Goal: Task Accomplishment & Management: Manage account settings

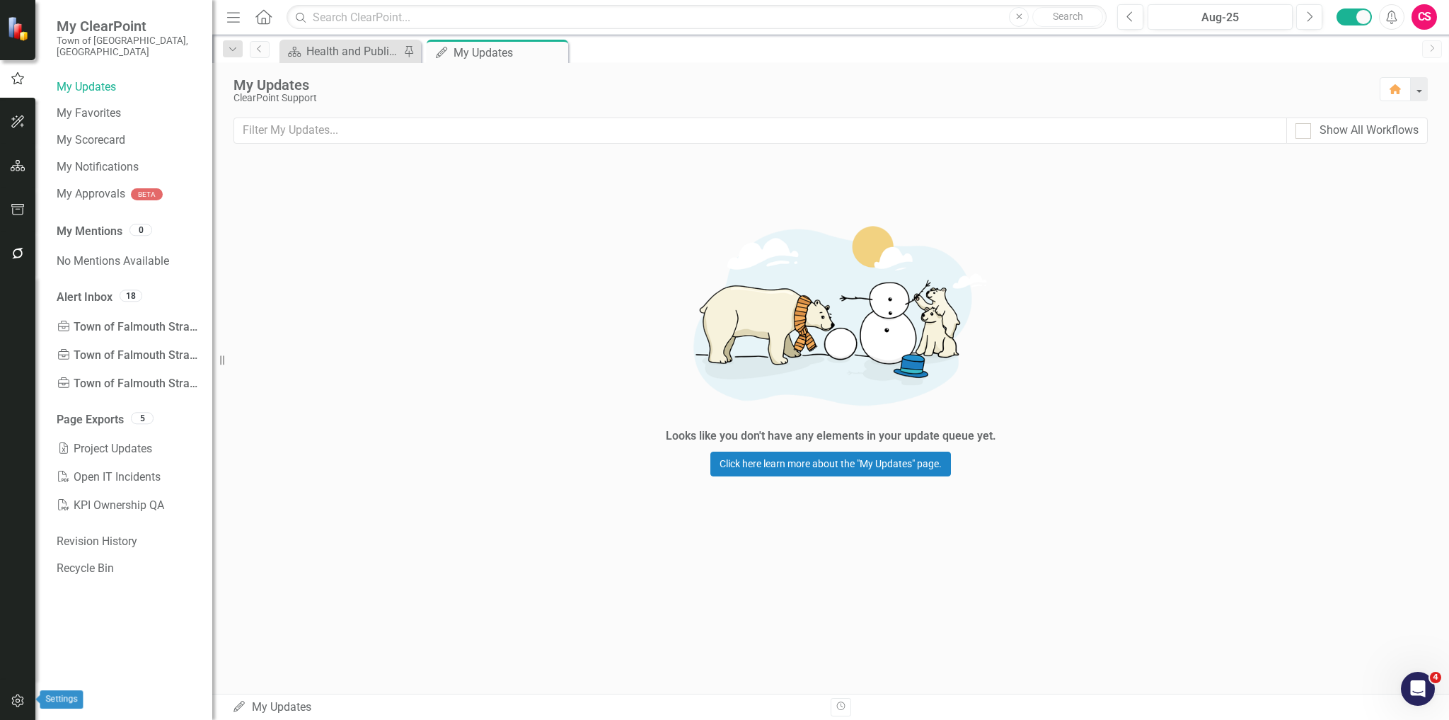
click at [27, 705] on button "button" at bounding box center [18, 701] width 32 height 30
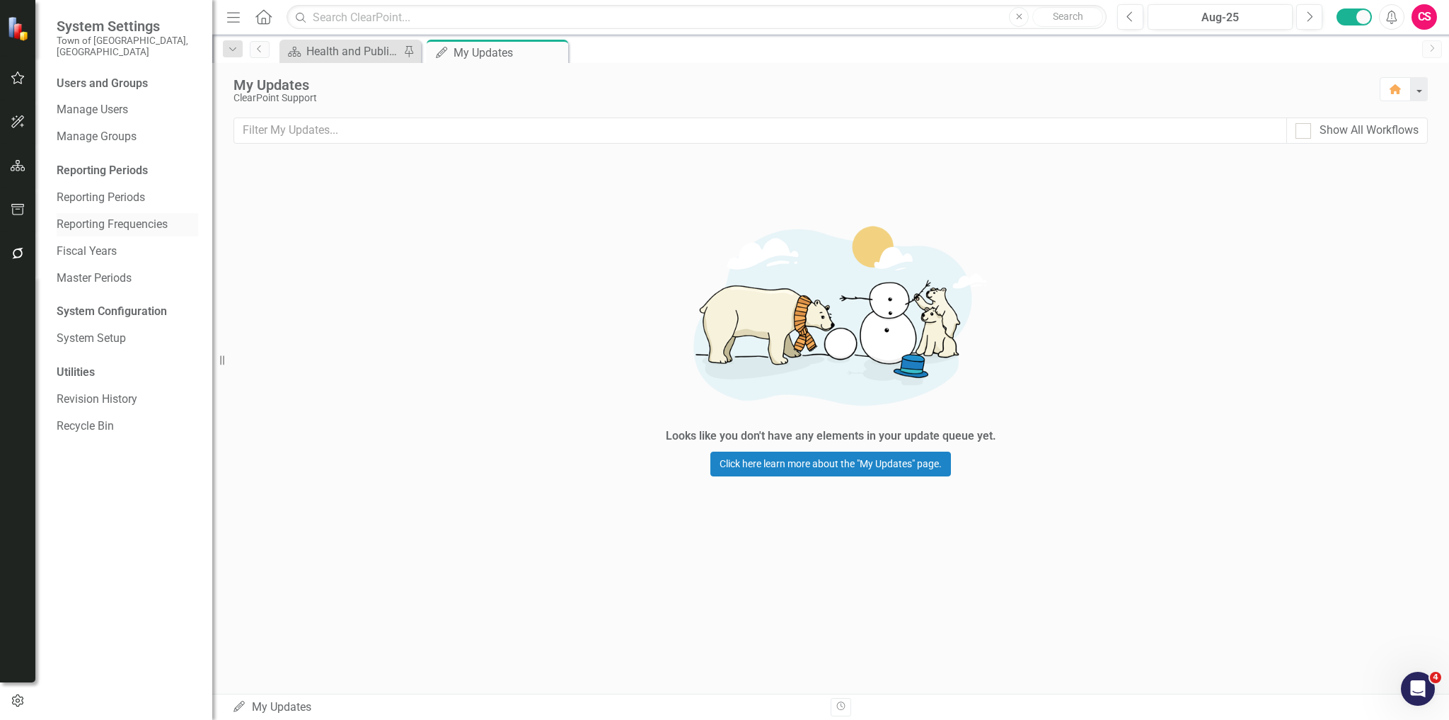
click at [93, 216] on link "Reporting Frequencies" at bounding box center [127, 224] width 141 height 16
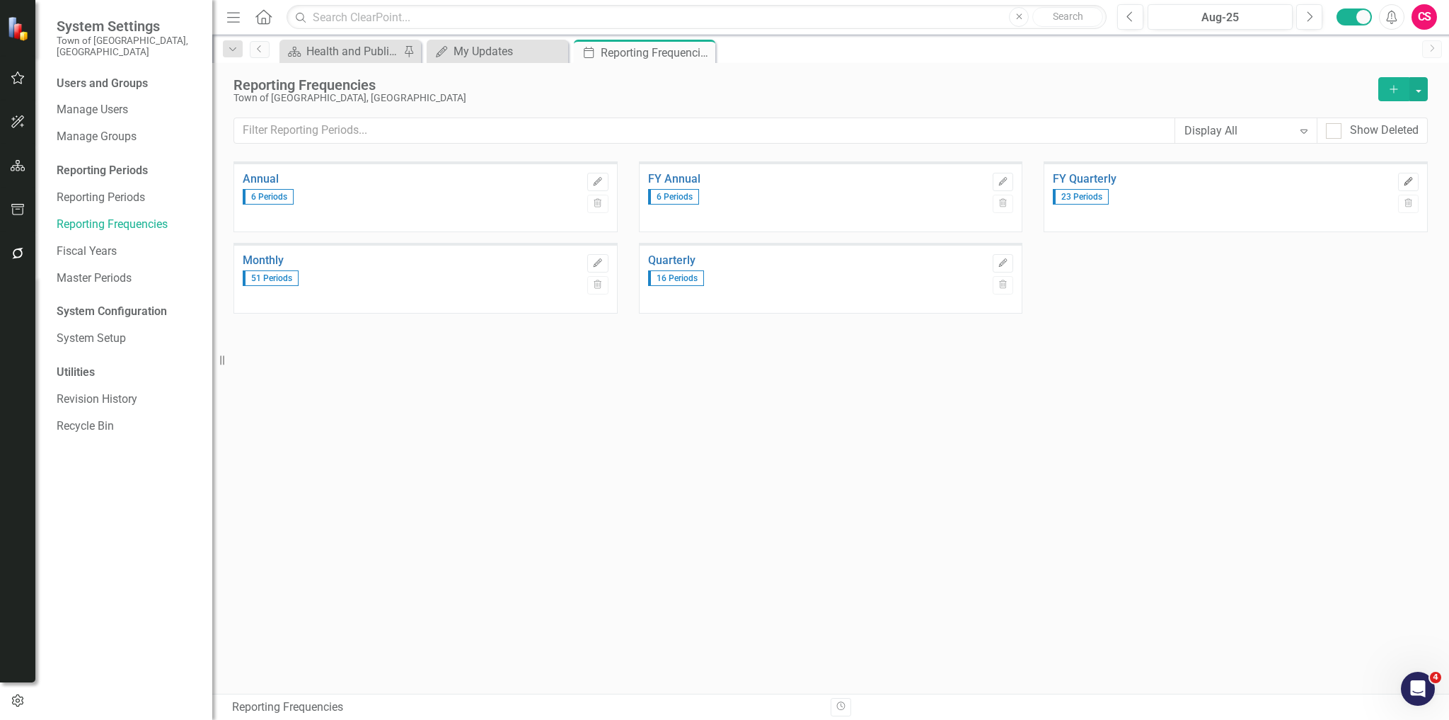
click at [1404, 180] on icon "Edit" at bounding box center [1408, 182] width 11 height 8
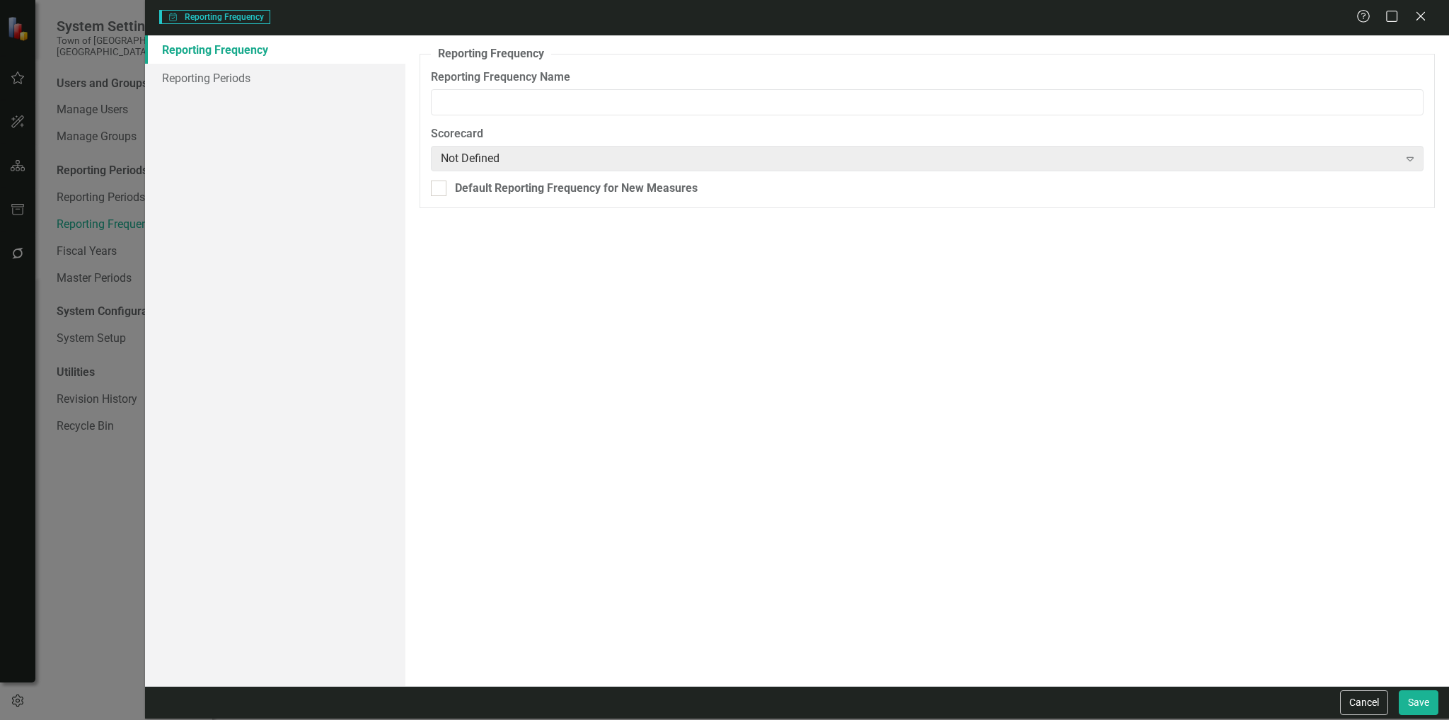
type input "FY Quarterly"
click at [257, 78] on link "Reporting Periods" at bounding box center [275, 78] width 261 height 28
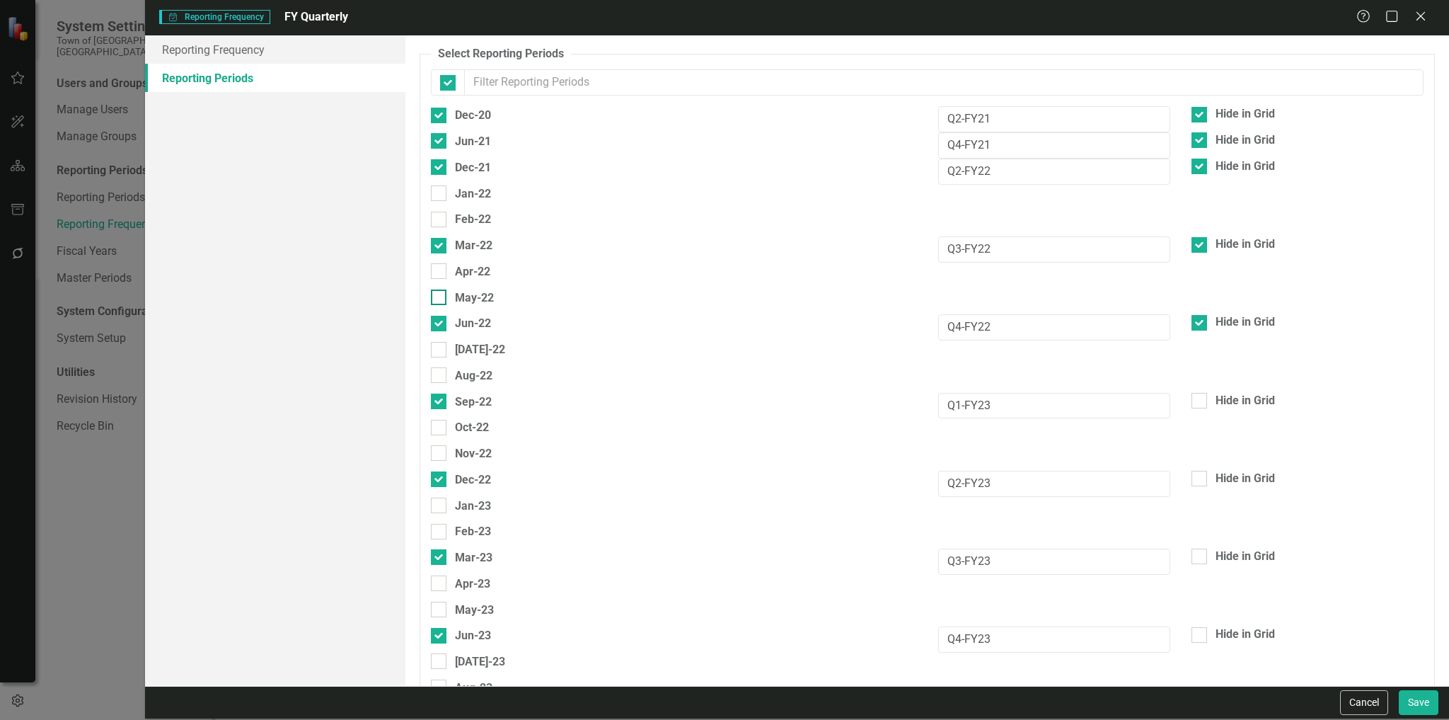
checkbox input "false"
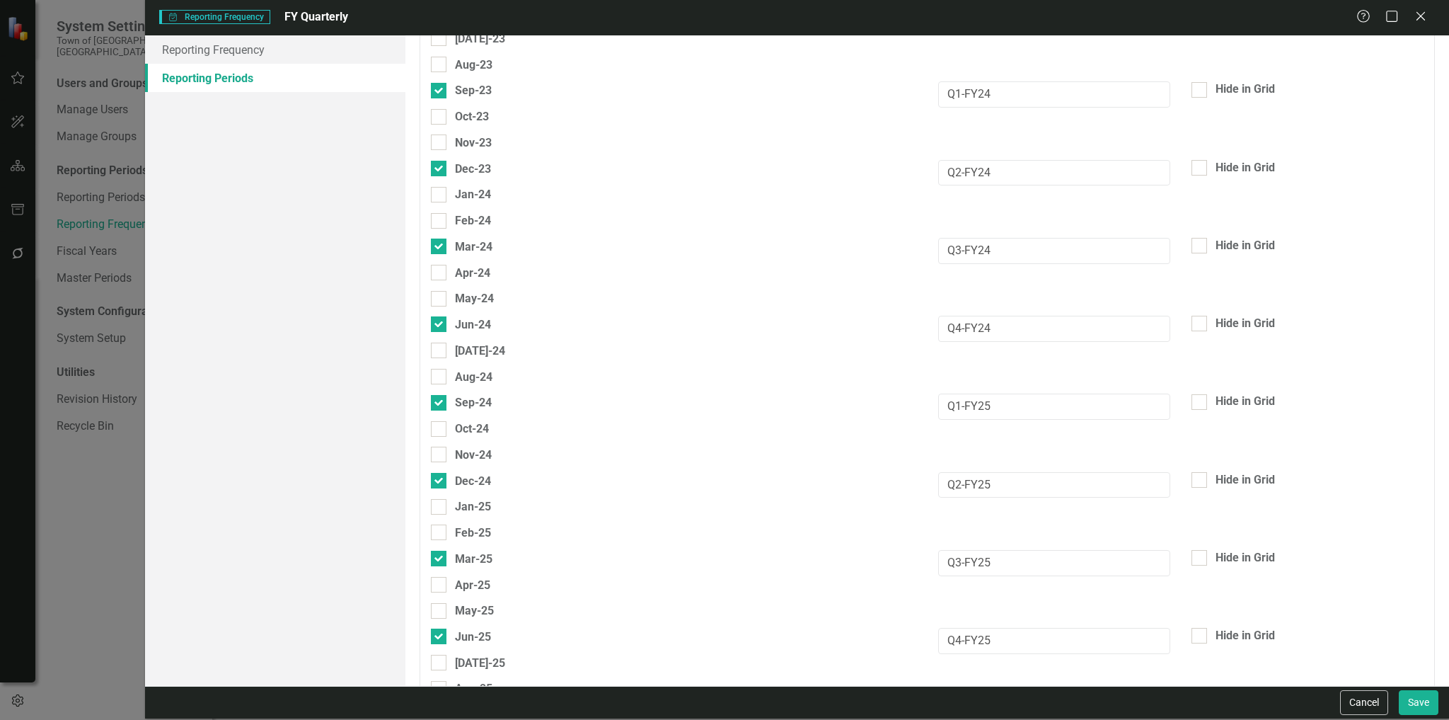
scroll to position [1075, 0]
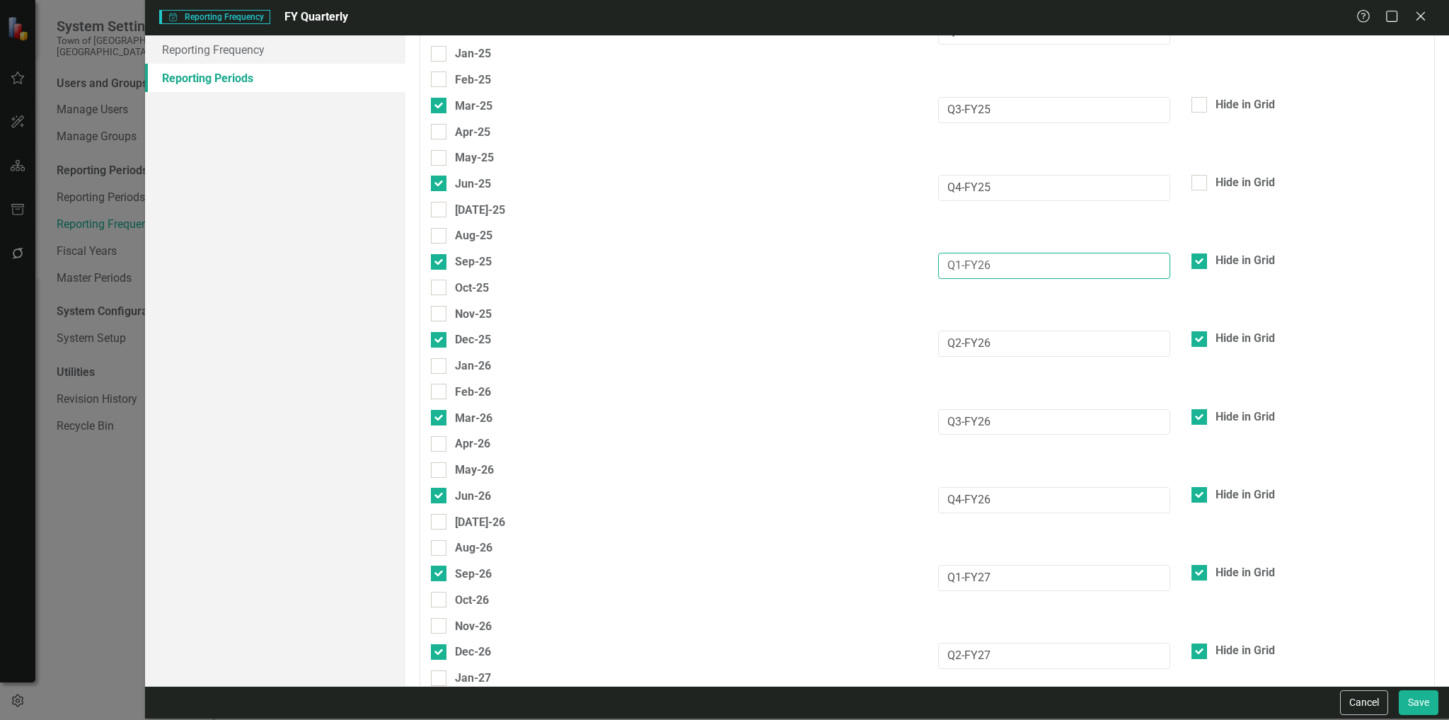
click at [956, 253] on input "Q1-FY26" at bounding box center [1054, 266] width 232 height 26
click at [982, 175] on input "Q4-FY25" at bounding box center [1054, 188] width 232 height 26
click at [1342, 709] on button "Cancel" at bounding box center [1364, 702] width 48 height 25
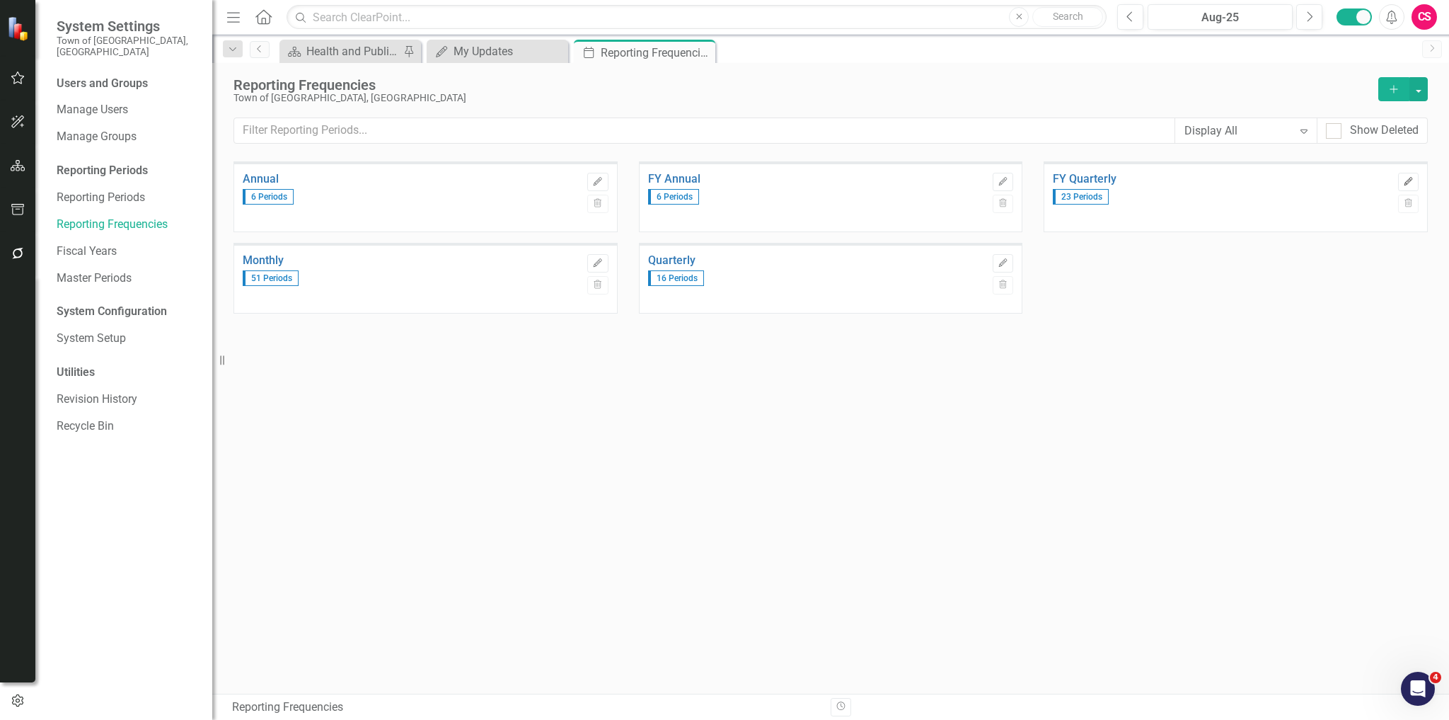
click at [1401, 176] on button "Edit" at bounding box center [1408, 182] width 21 height 18
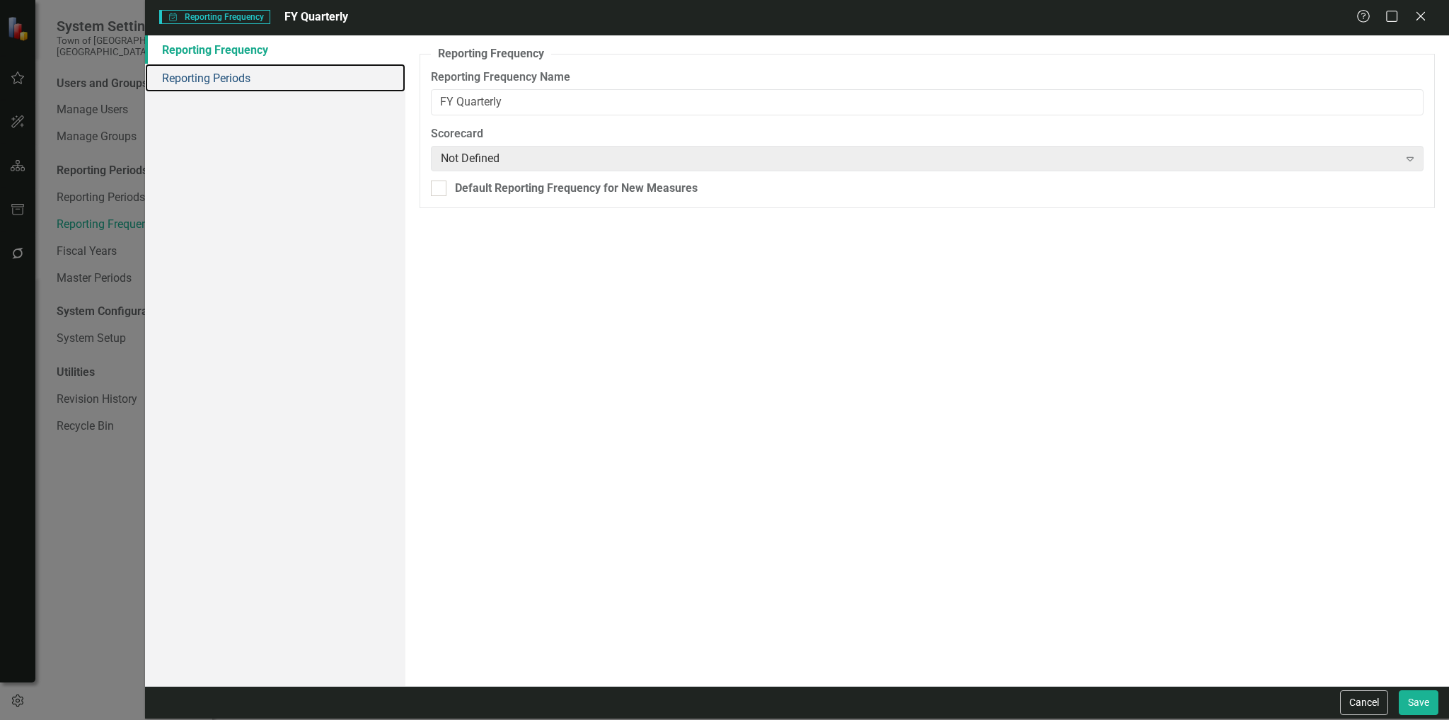
drag, startPoint x: 202, startPoint y: 78, endPoint x: 216, endPoint y: 97, distance: 23.8
click at [202, 77] on link "Reporting Periods" at bounding box center [275, 78] width 261 height 28
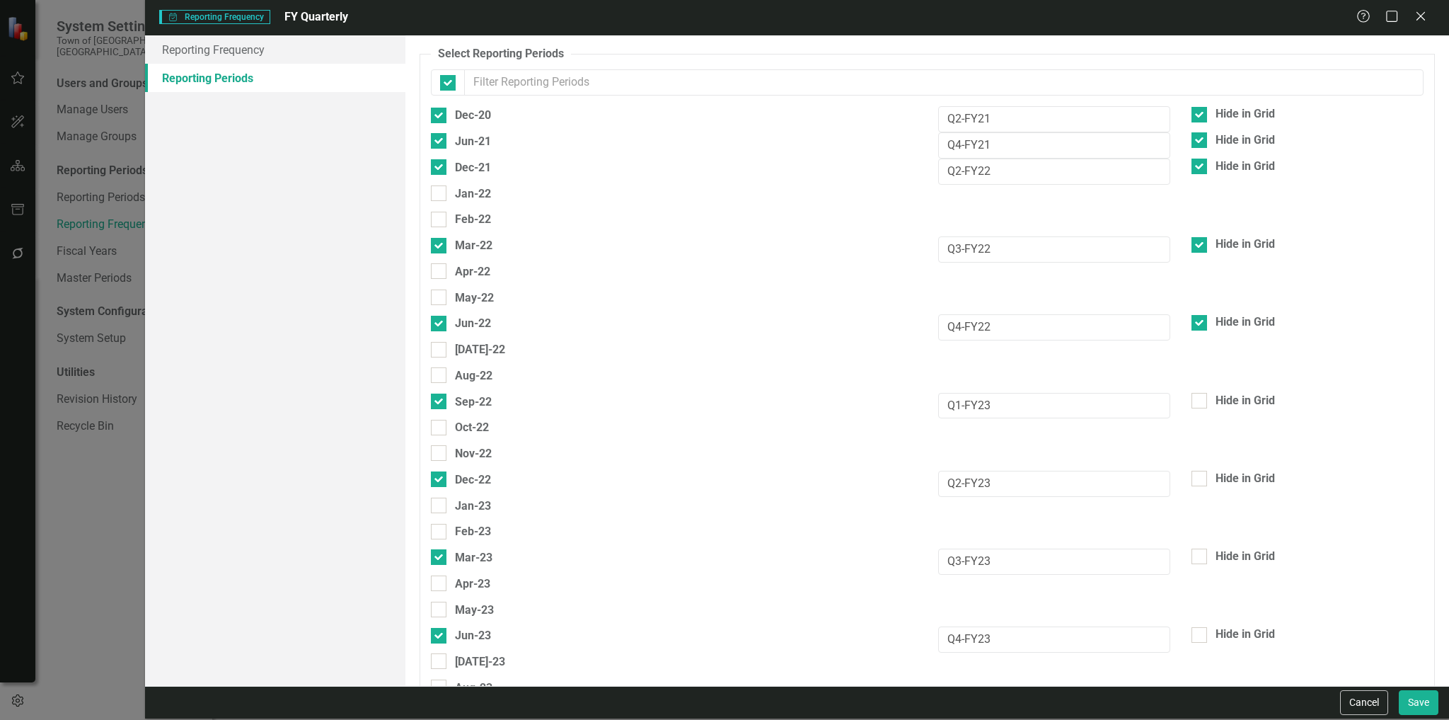
checkbox input "false"
click at [1353, 698] on button "Cancel" at bounding box center [1364, 702] width 48 height 25
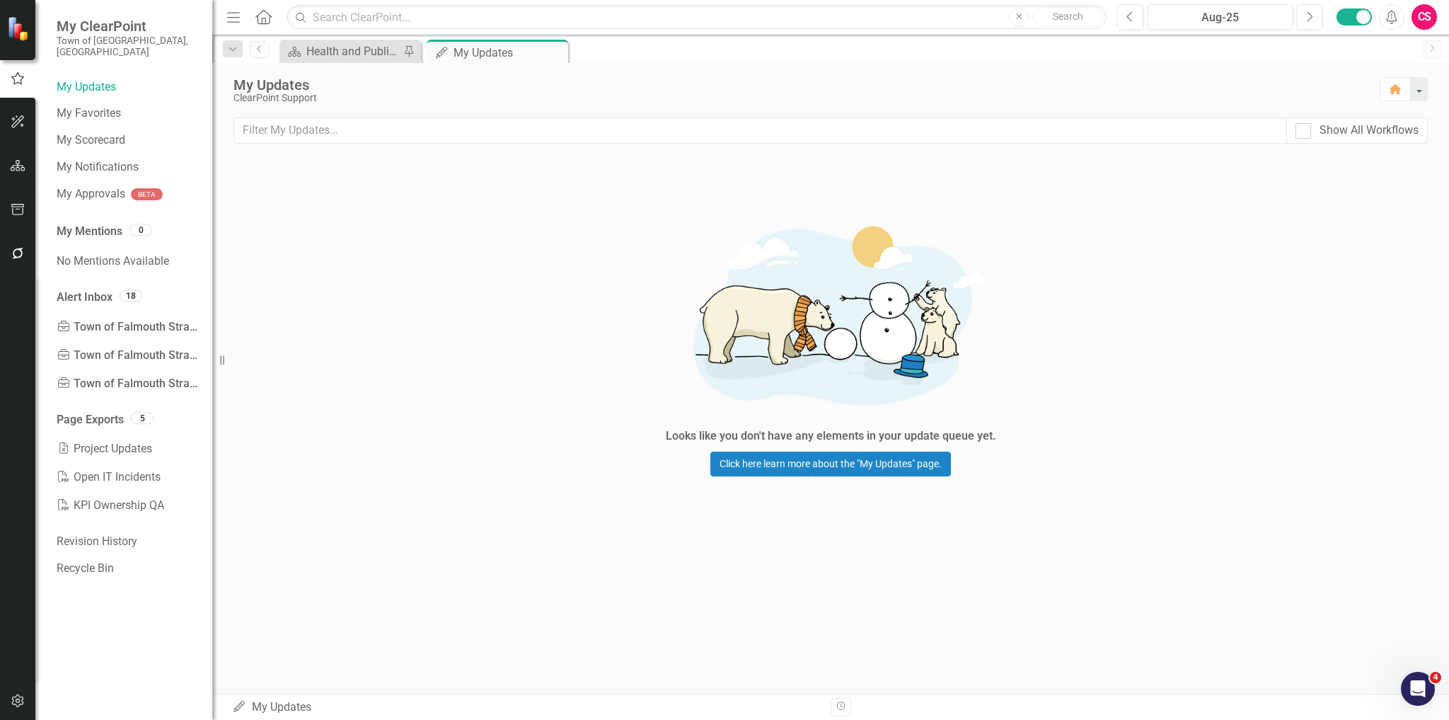
click at [408, 231] on div "Looks like you don't have any elements in your update queue yet. Click here lea…" at bounding box center [830, 342] width 1237 height 368
click at [89, 79] on link "My Updates" at bounding box center [127, 87] width 141 height 16
click at [16, 250] on icon "button" at bounding box center [18, 253] width 15 height 11
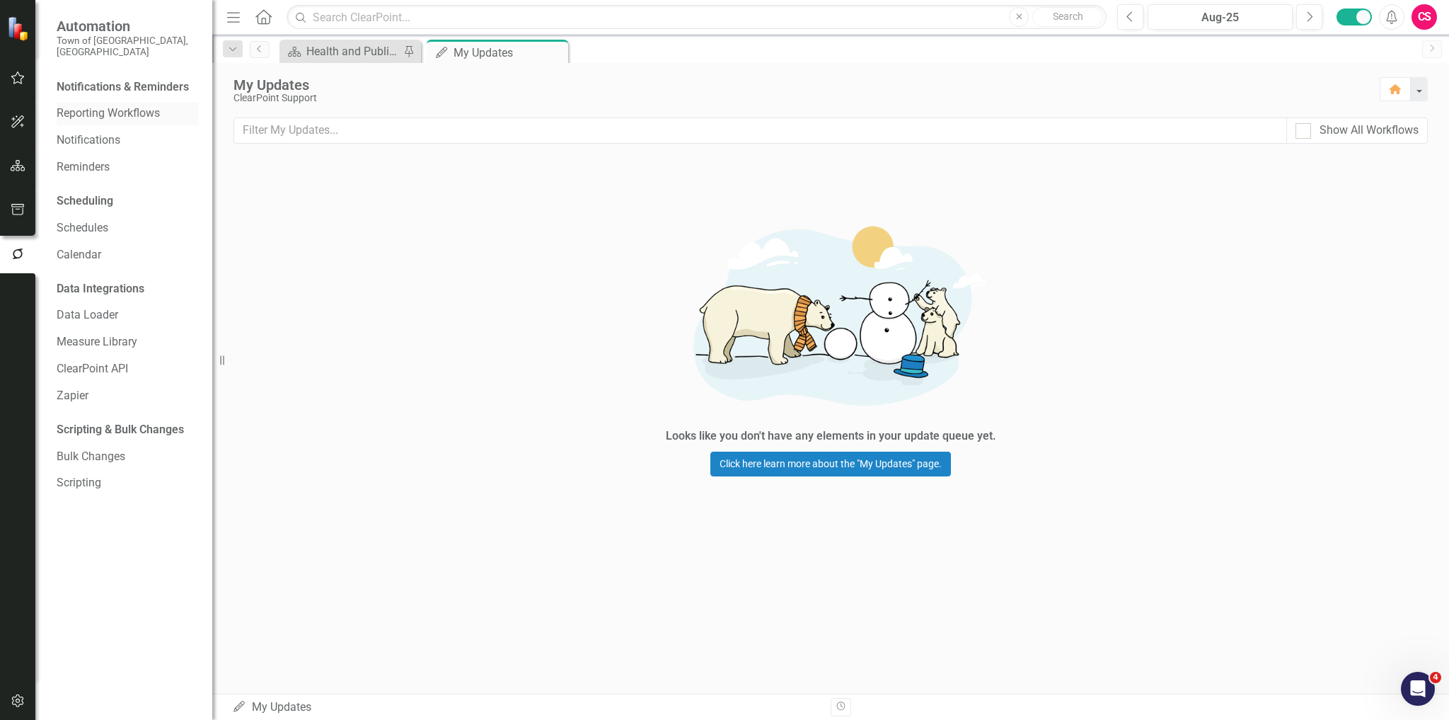
click at [125, 105] on link "Reporting Workflows" at bounding box center [127, 113] width 141 height 16
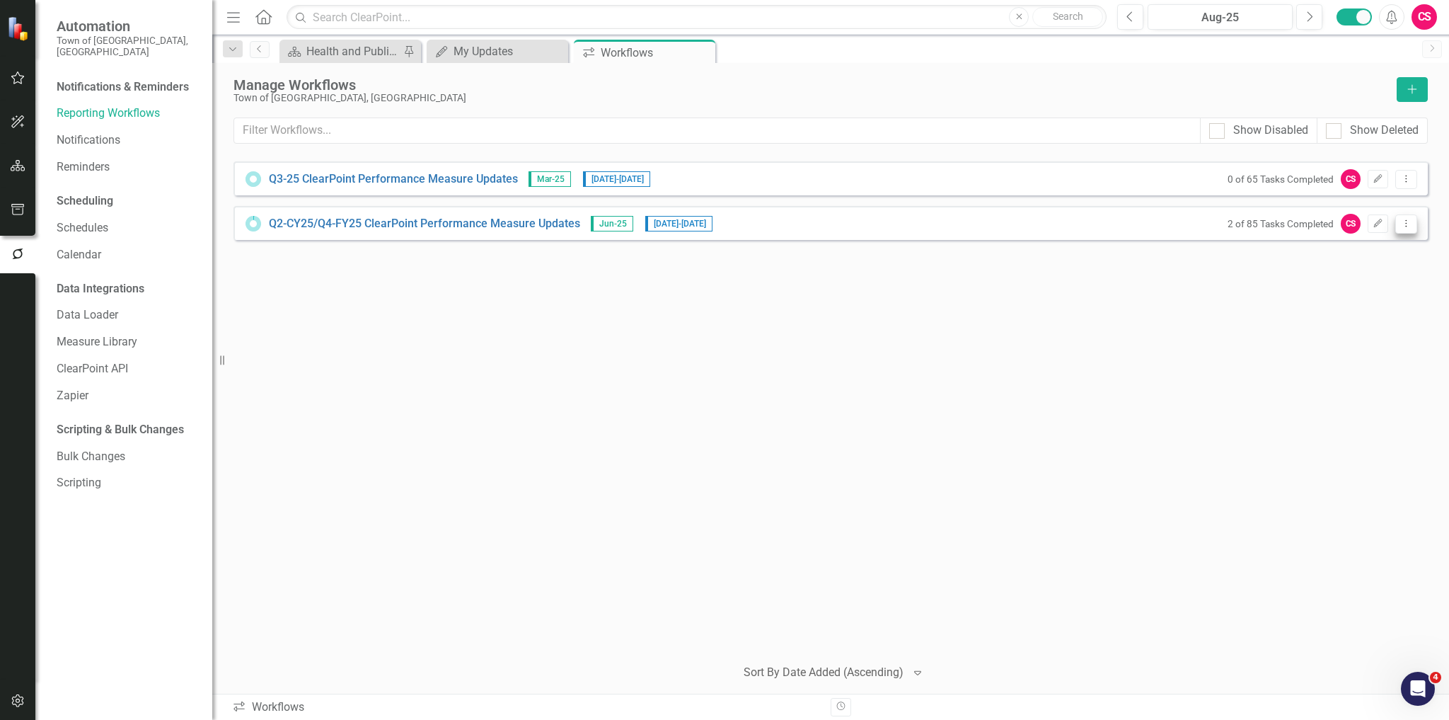
click at [1408, 224] on icon "Dropdown Menu" at bounding box center [1406, 223] width 12 height 9
click at [1390, 243] on link "Preview Preview Workflow" at bounding box center [1350, 246] width 131 height 26
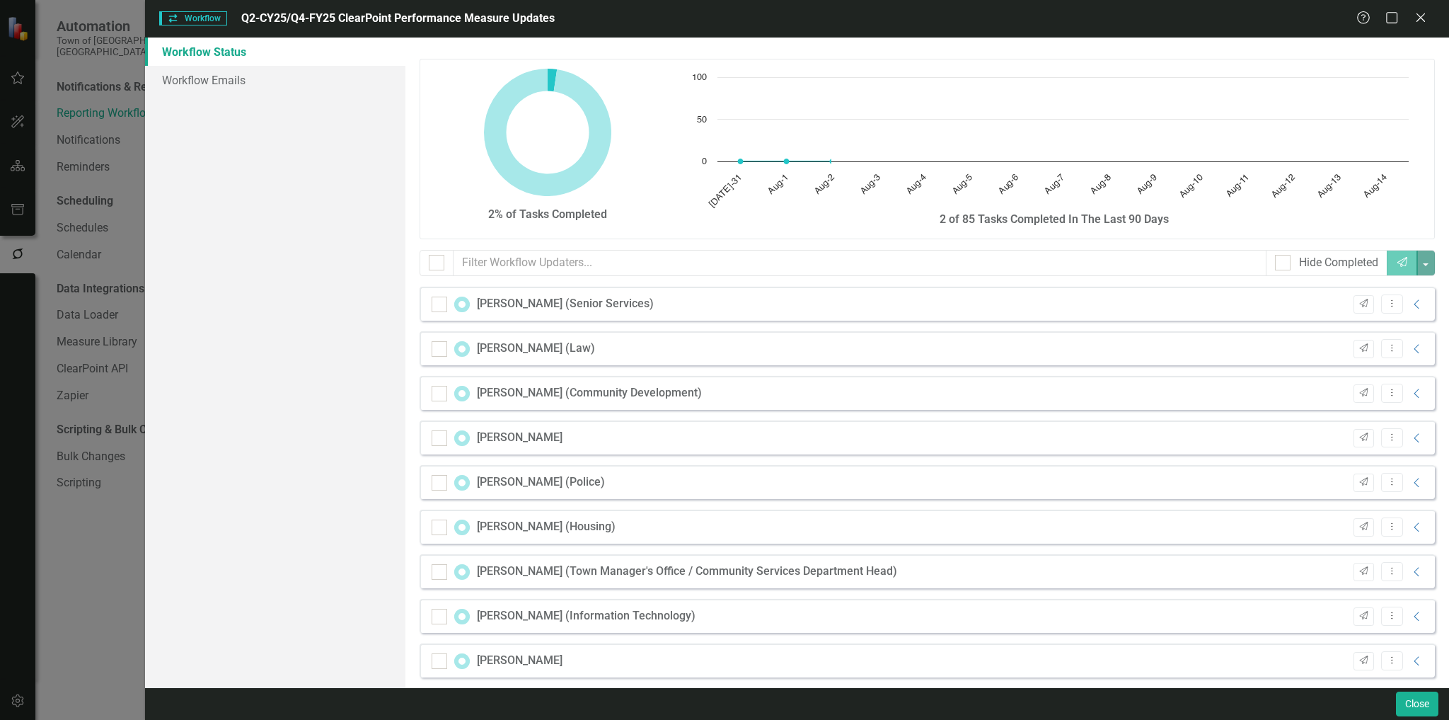
checkbox input "false"
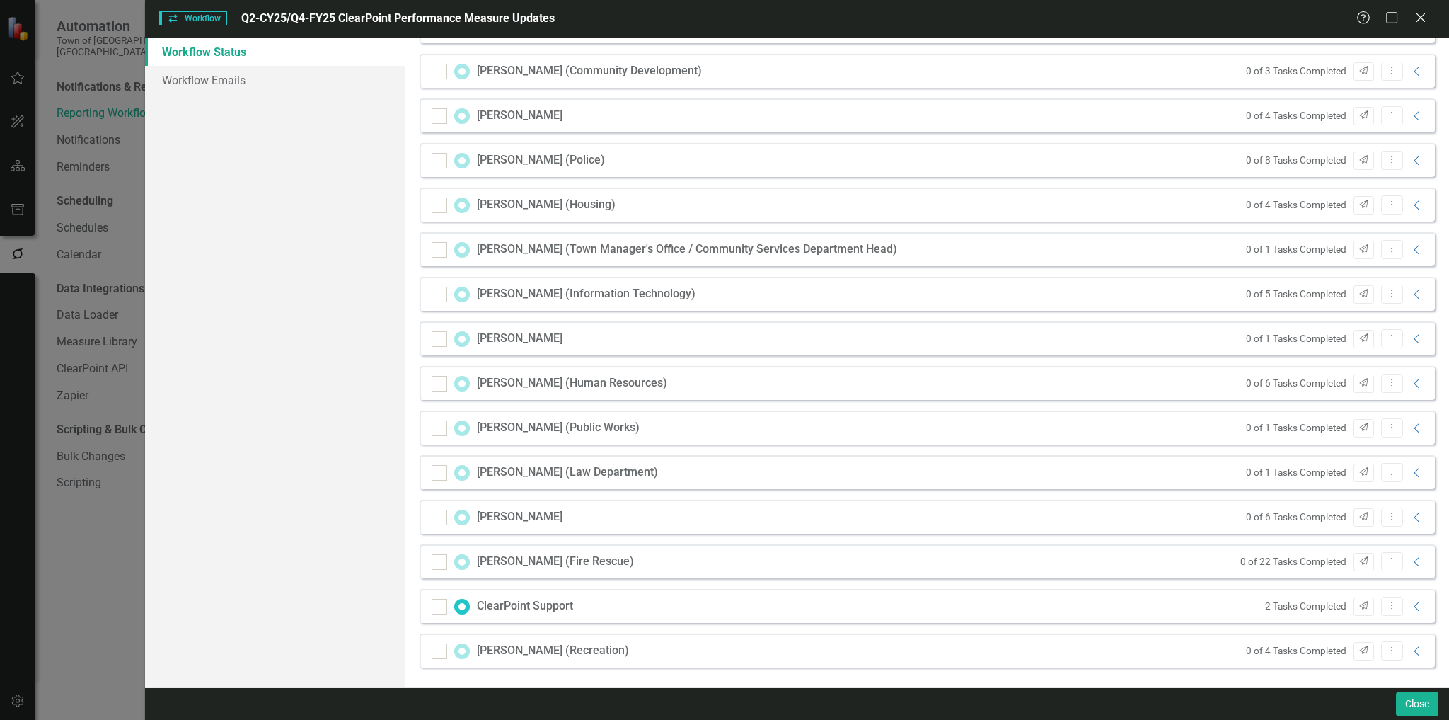
scroll to position [323, 0]
click at [1410, 377] on icon "Collapse" at bounding box center [1417, 382] width 14 height 11
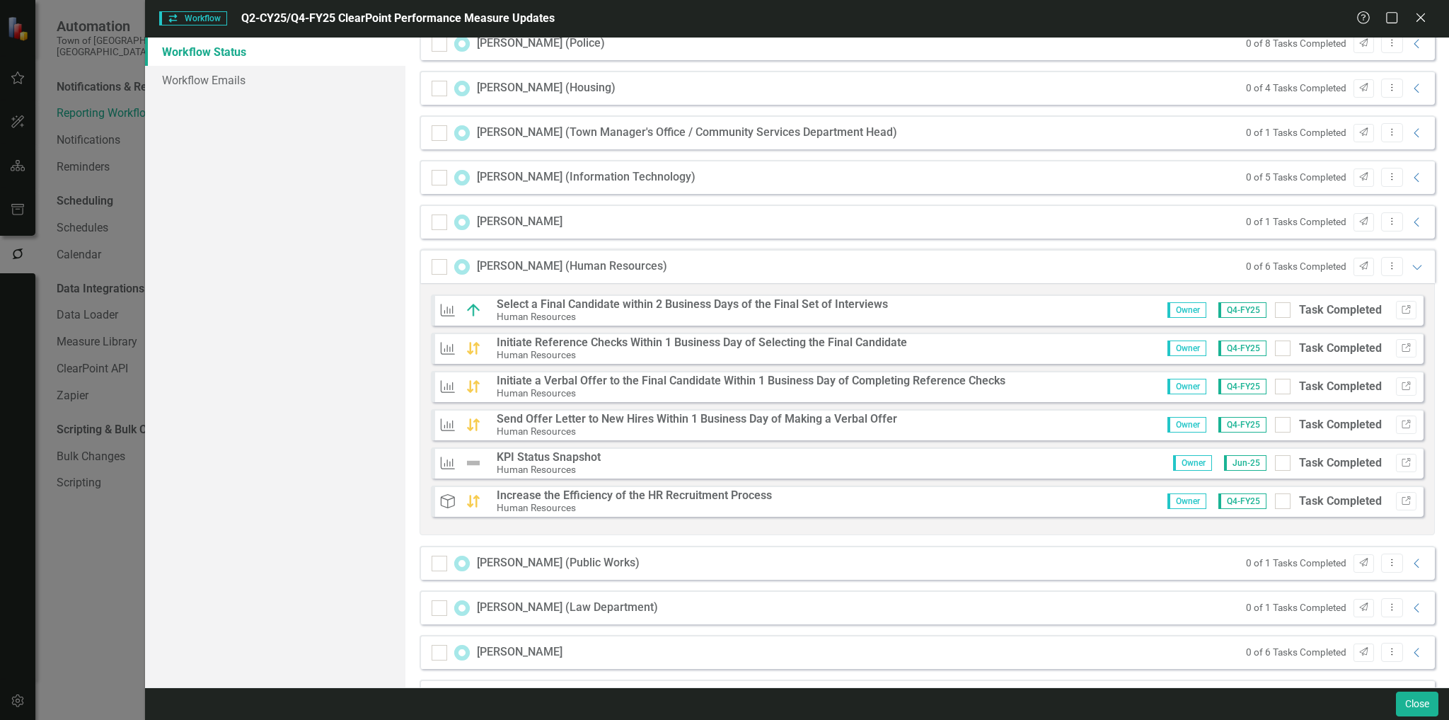
scroll to position [492, 0]
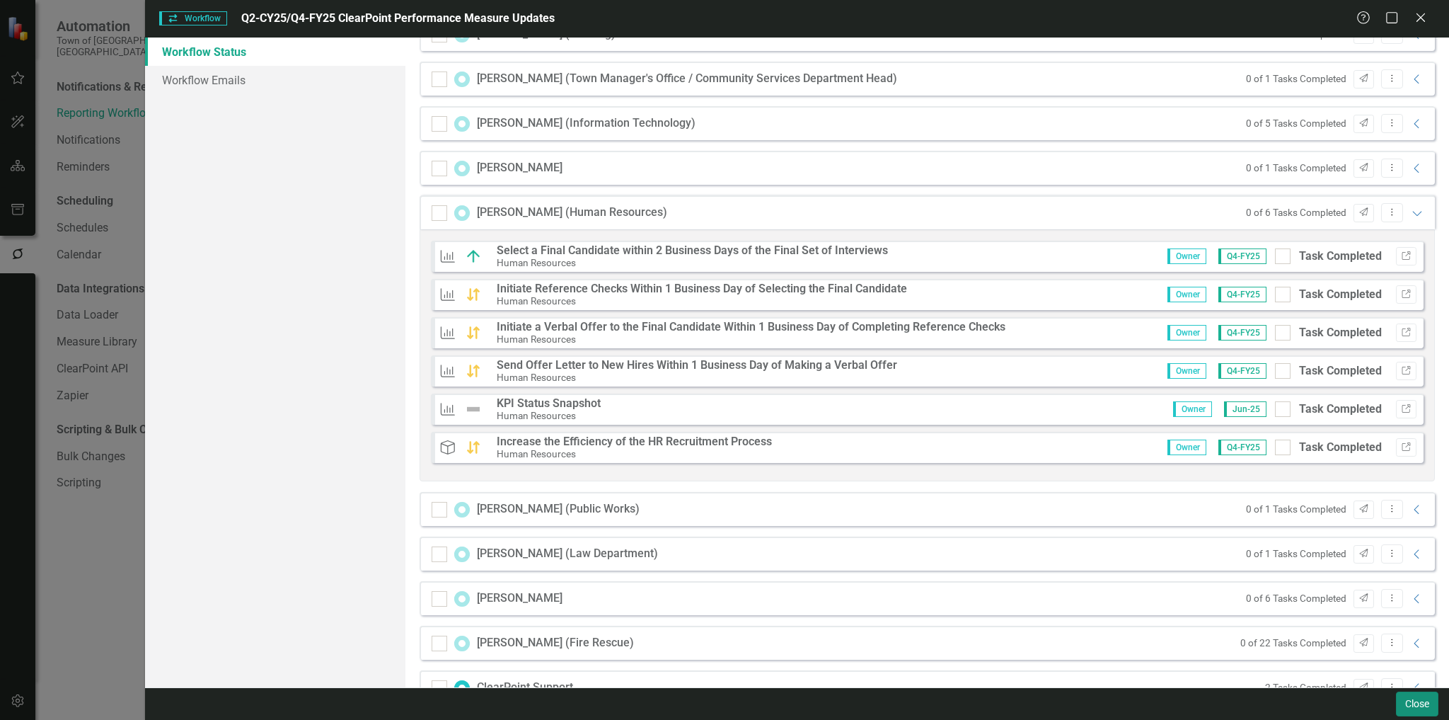
click at [1400, 703] on button "Close" at bounding box center [1417, 703] width 42 height 25
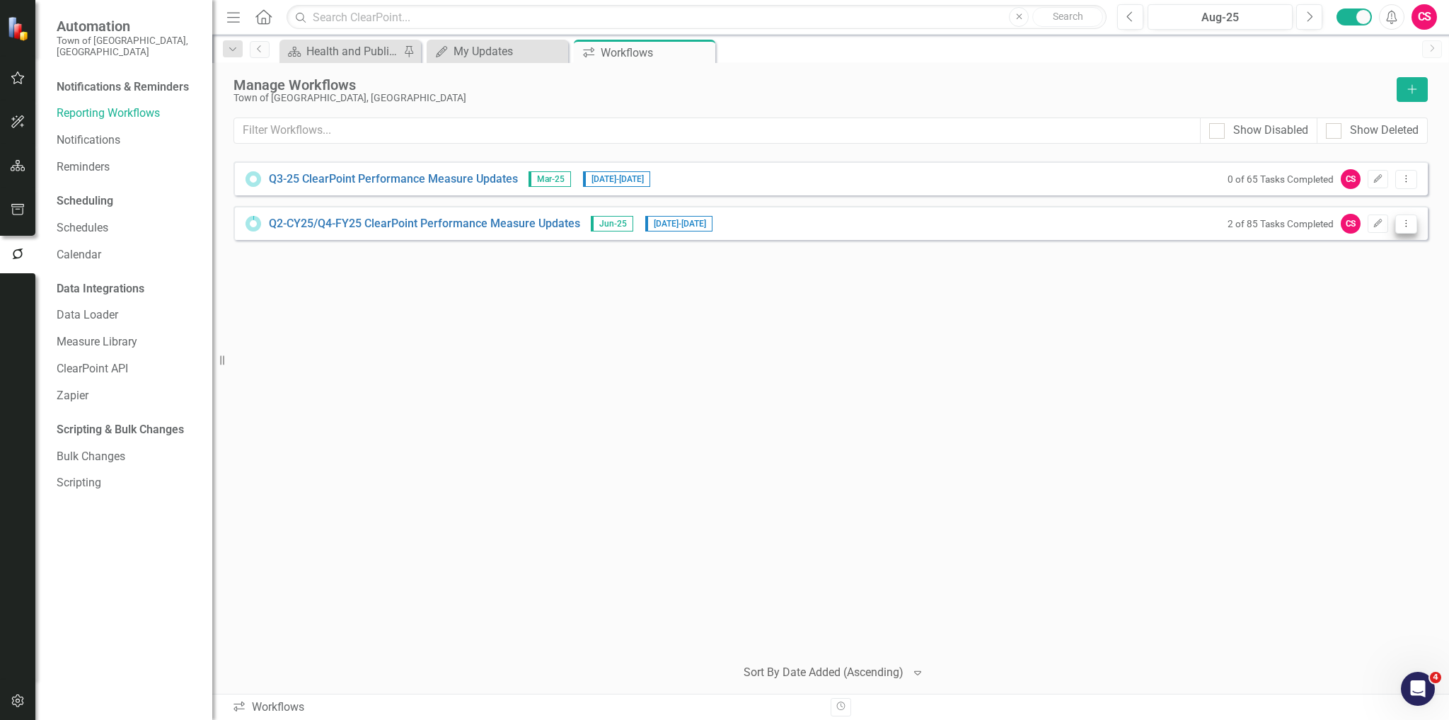
click at [1397, 222] on button "Dropdown Menu" at bounding box center [1406, 223] width 22 height 19
click at [1408, 250] on link "Preview Preview Workflow" at bounding box center [1350, 246] width 131 height 26
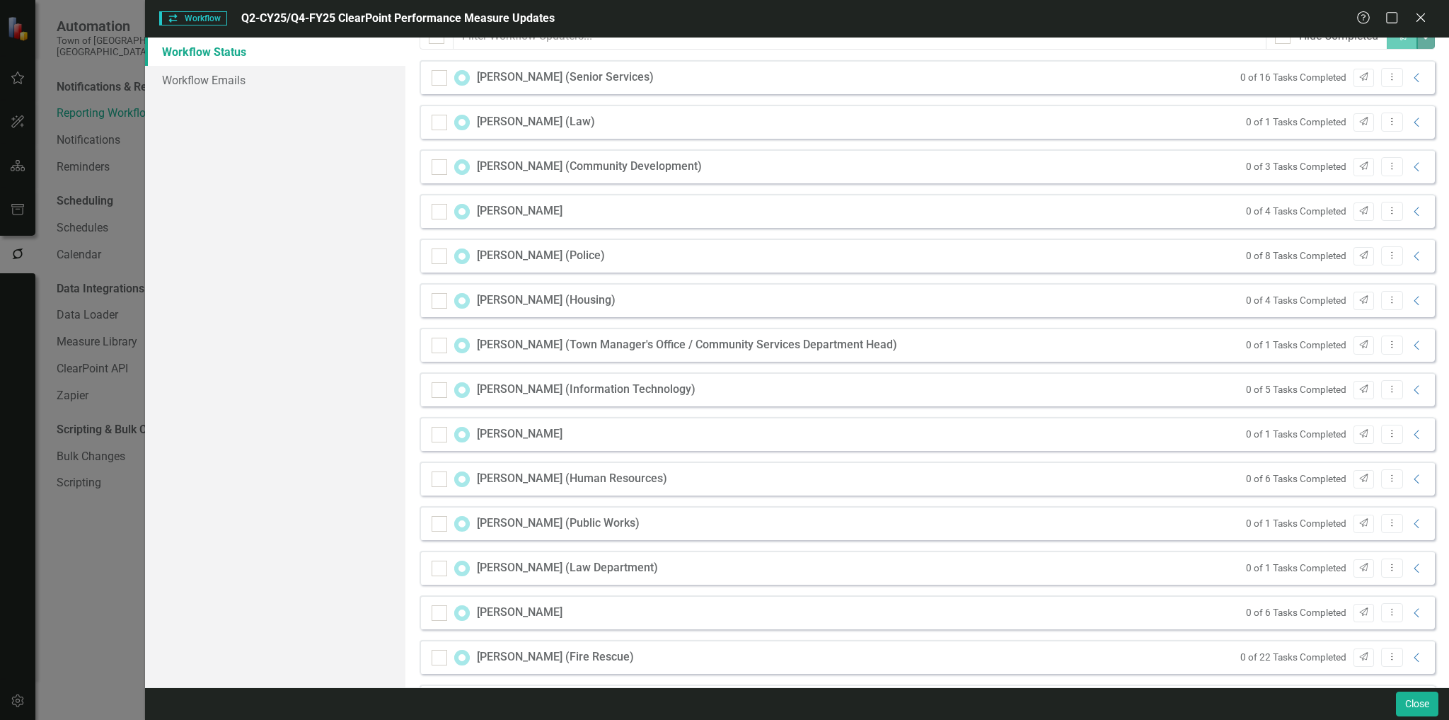
scroll to position [323, 0]
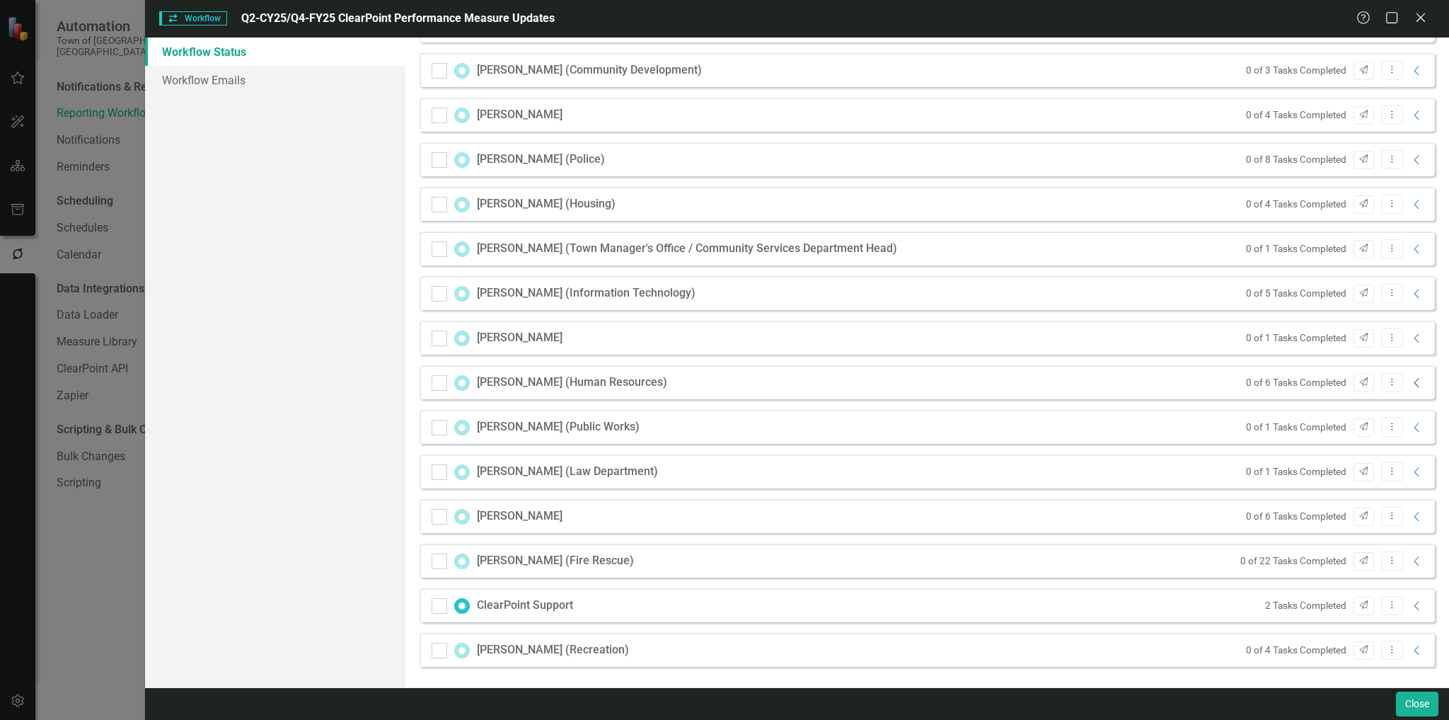
click at [1410, 382] on icon "Collapse" at bounding box center [1417, 382] width 14 height 11
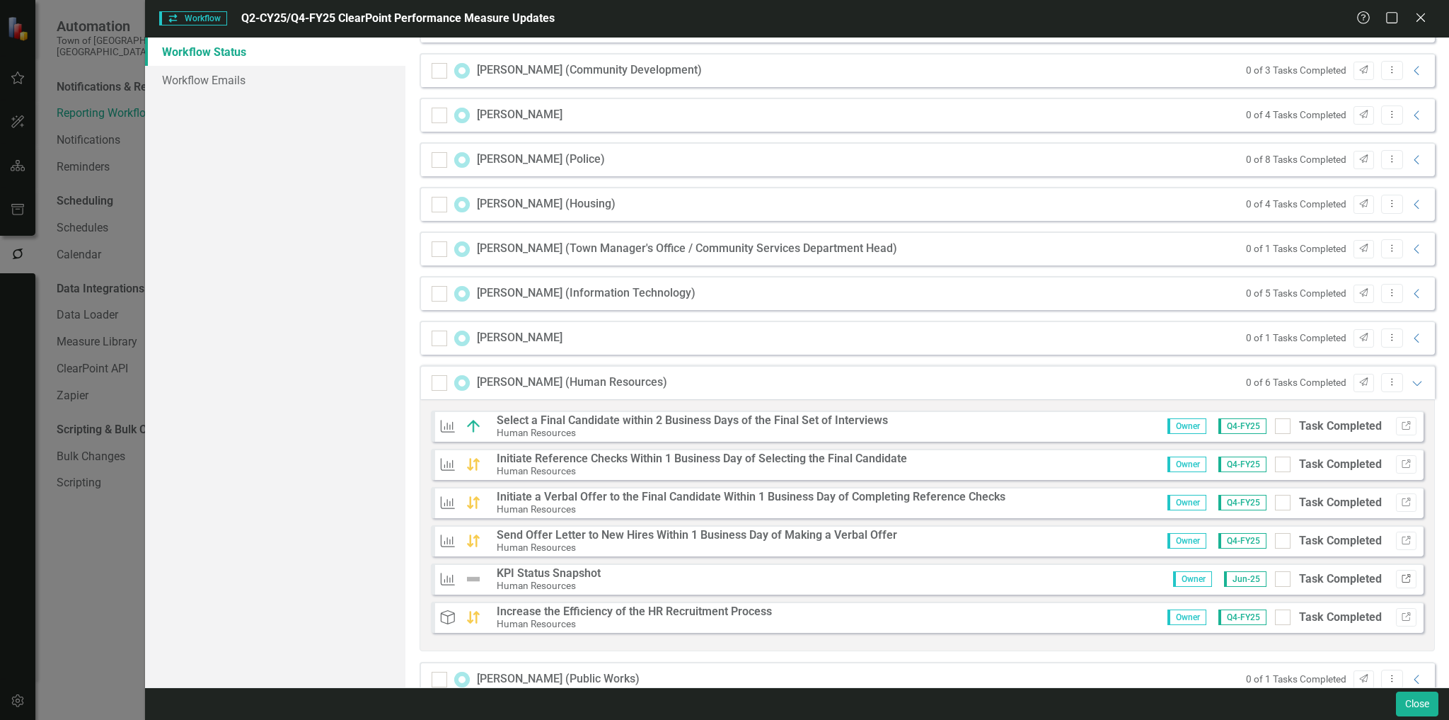
click at [1396, 583] on button "Link" at bounding box center [1406, 579] width 21 height 18
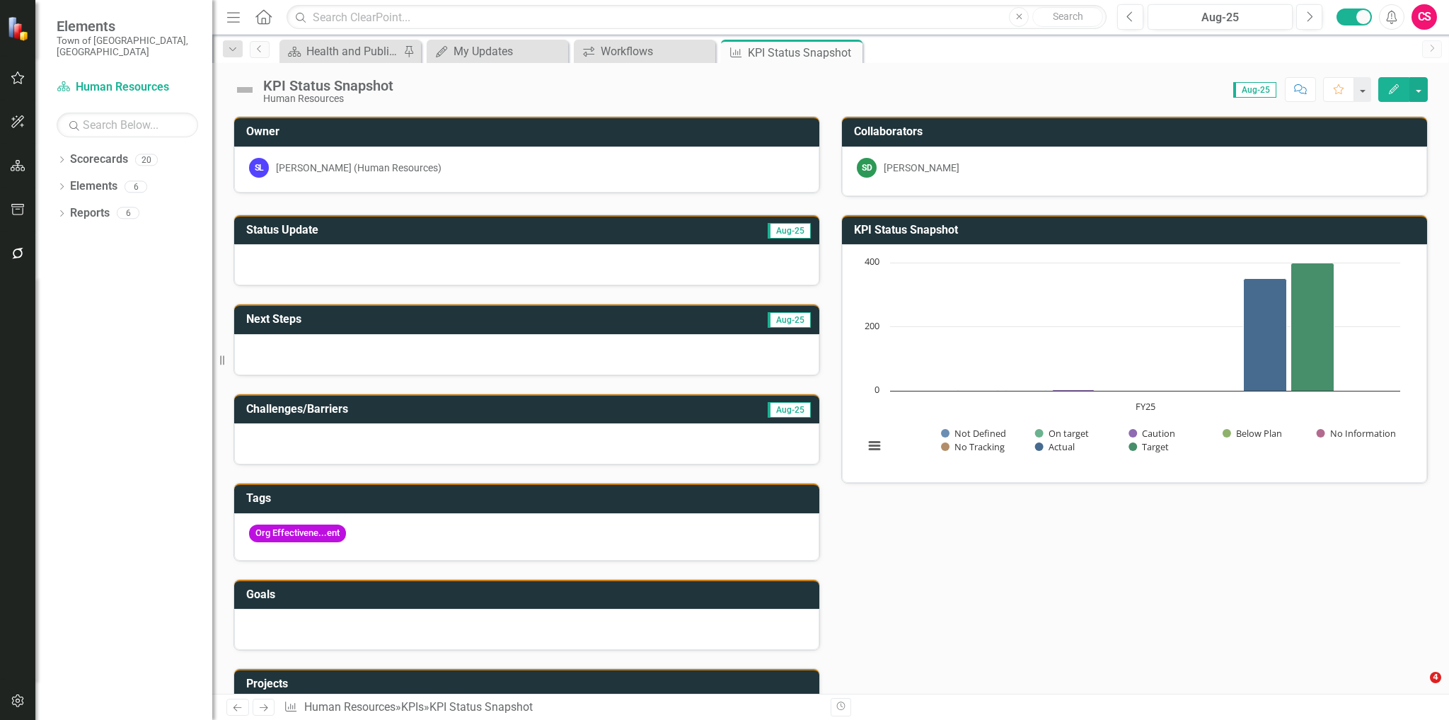
click at [436, 163] on div "SL [PERSON_NAME] (Human Resources)" at bounding box center [526, 168] width 555 height 20
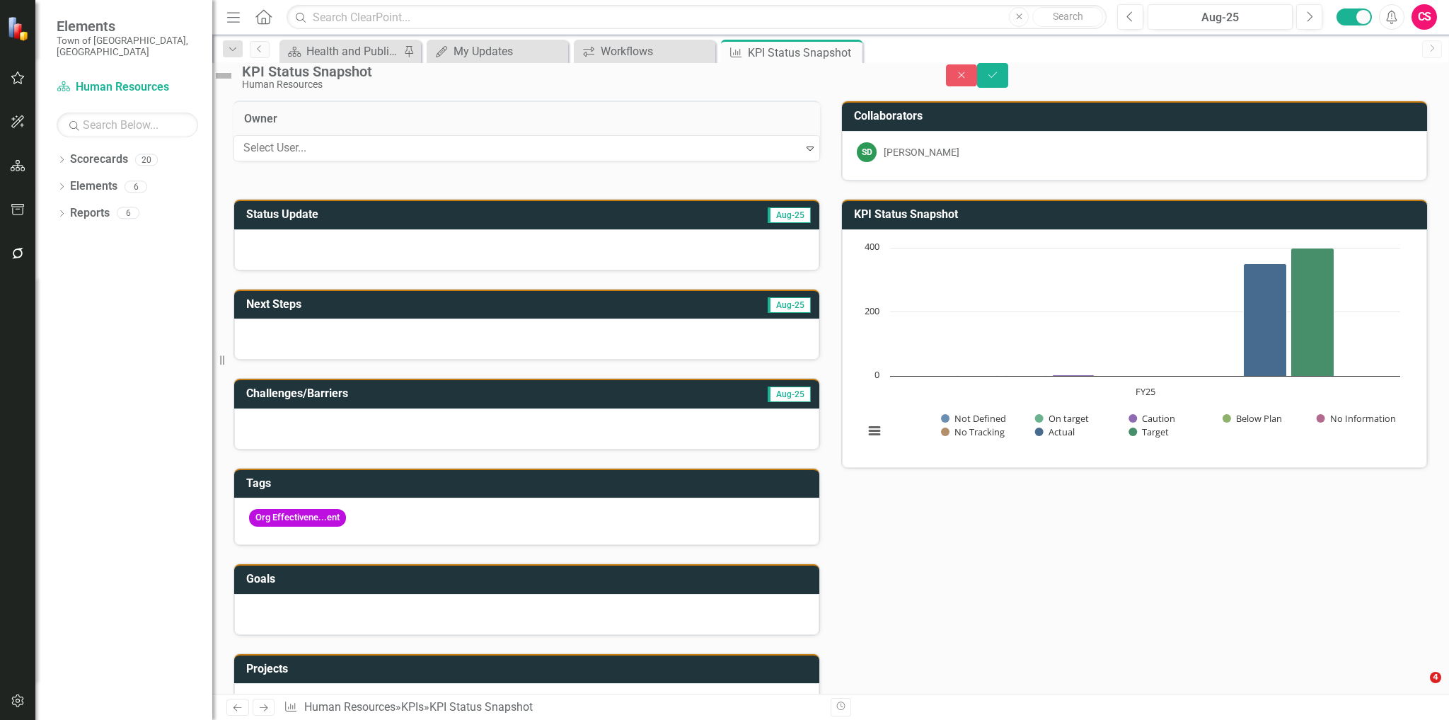
click at [422, 161] on div "Select User..." at bounding box center [518, 148] width 565 height 25
click at [335, 719] on div "Not Defined" at bounding box center [724, 728] width 1449 height 16
click at [964, 122] on h3 "Collaborators" at bounding box center [1137, 116] width 566 height 13
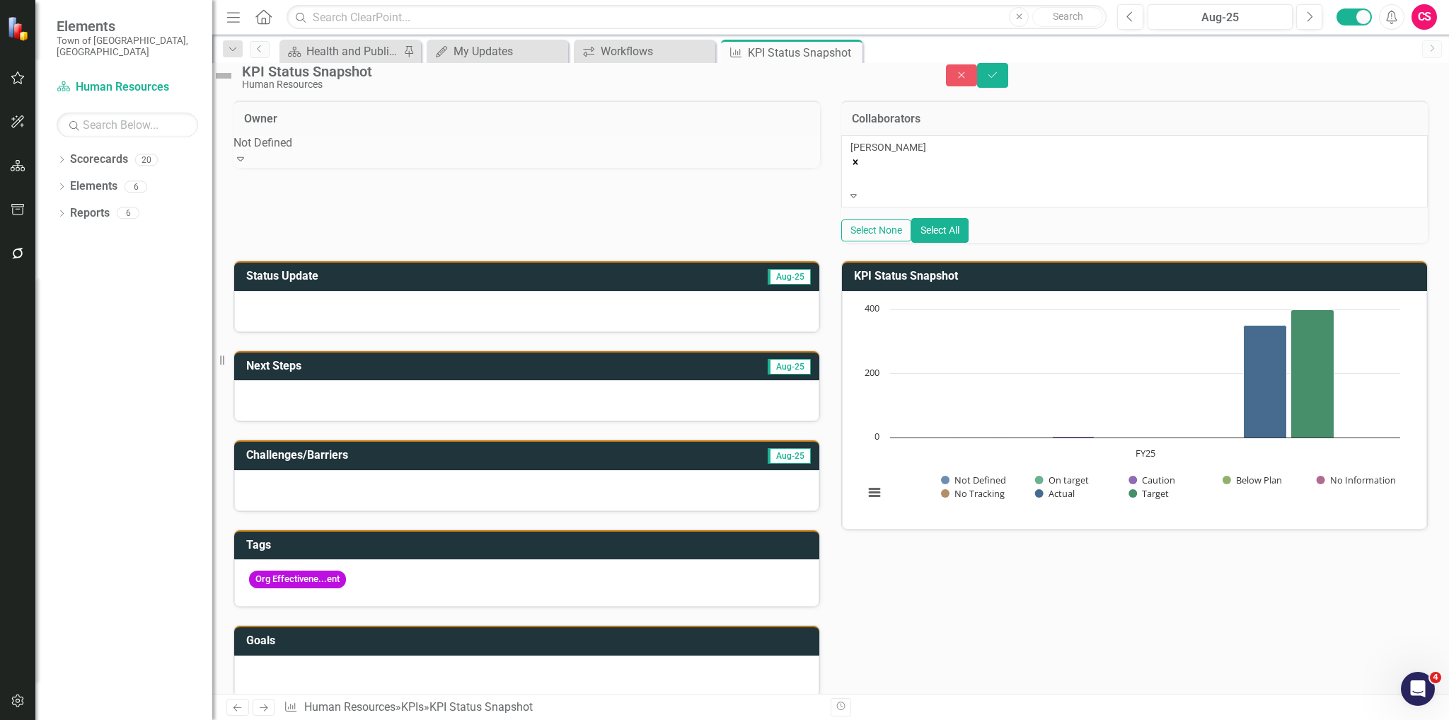
click at [948, 159] on div "Sarah Dec Expand Select None Select All" at bounding box center [1134, 189] width 587 height 108
drag, startPoint x: 928, startPoint y: 178, endPoint x: 1261, endPoint y: 120, distance: 338.9
click at [932, 168] on div "Sarah Dec" at bounding box center [1134, 154] width 568 height 28
click at [860, 167] on icon "Remove Sarah Dec" at bounding box center [855, 162] width 10 height 10
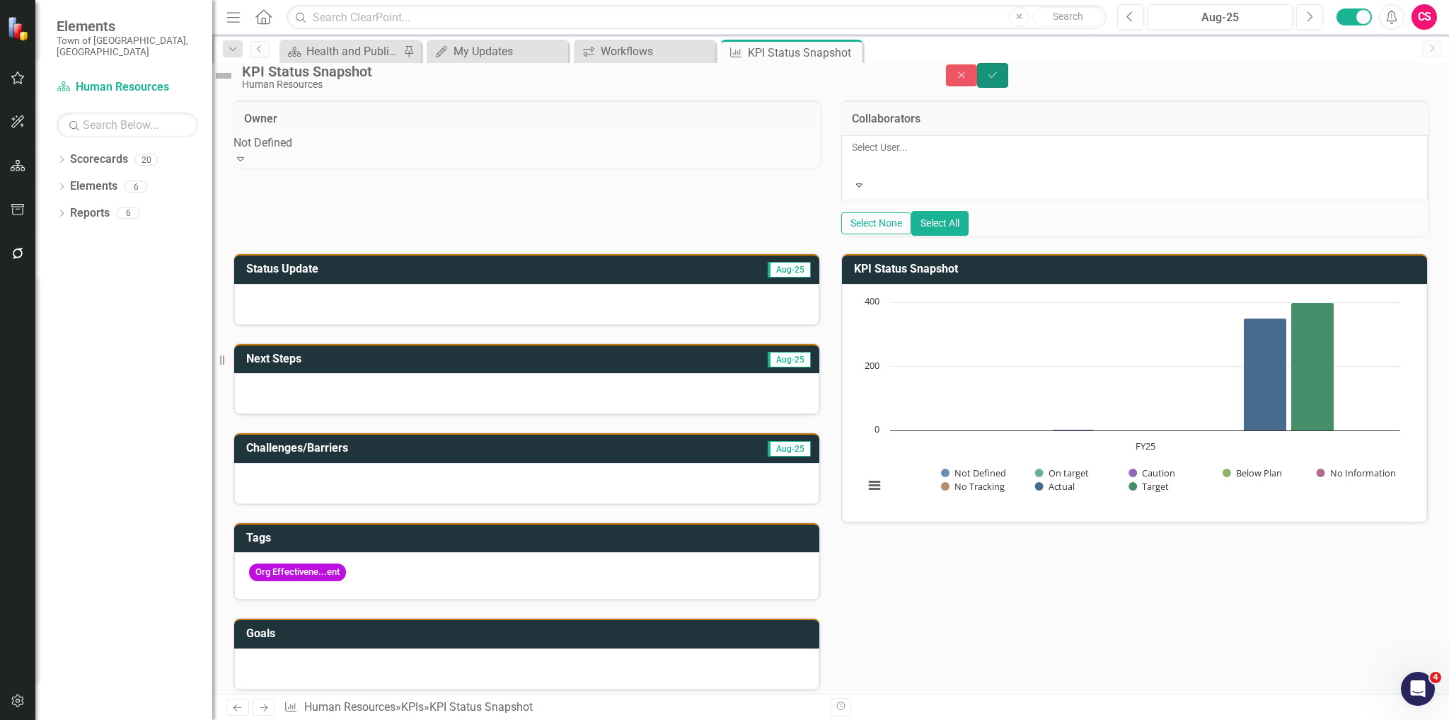
click at [1008, 74] on button "Save" at bounding box center [992, 75] width 31 height 25
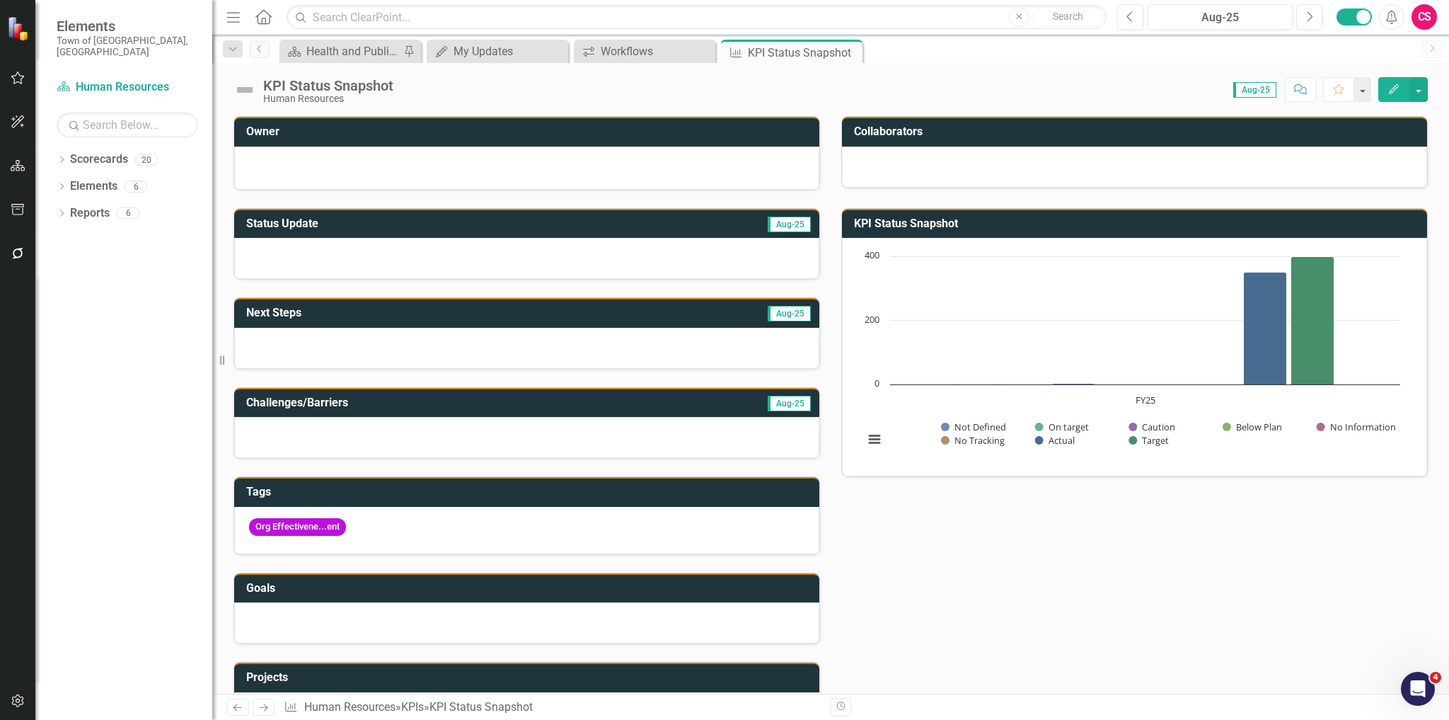
click at [1072, 354] on rect "Interactive chart" at bounding box center [1132, 355] width 550 height 212
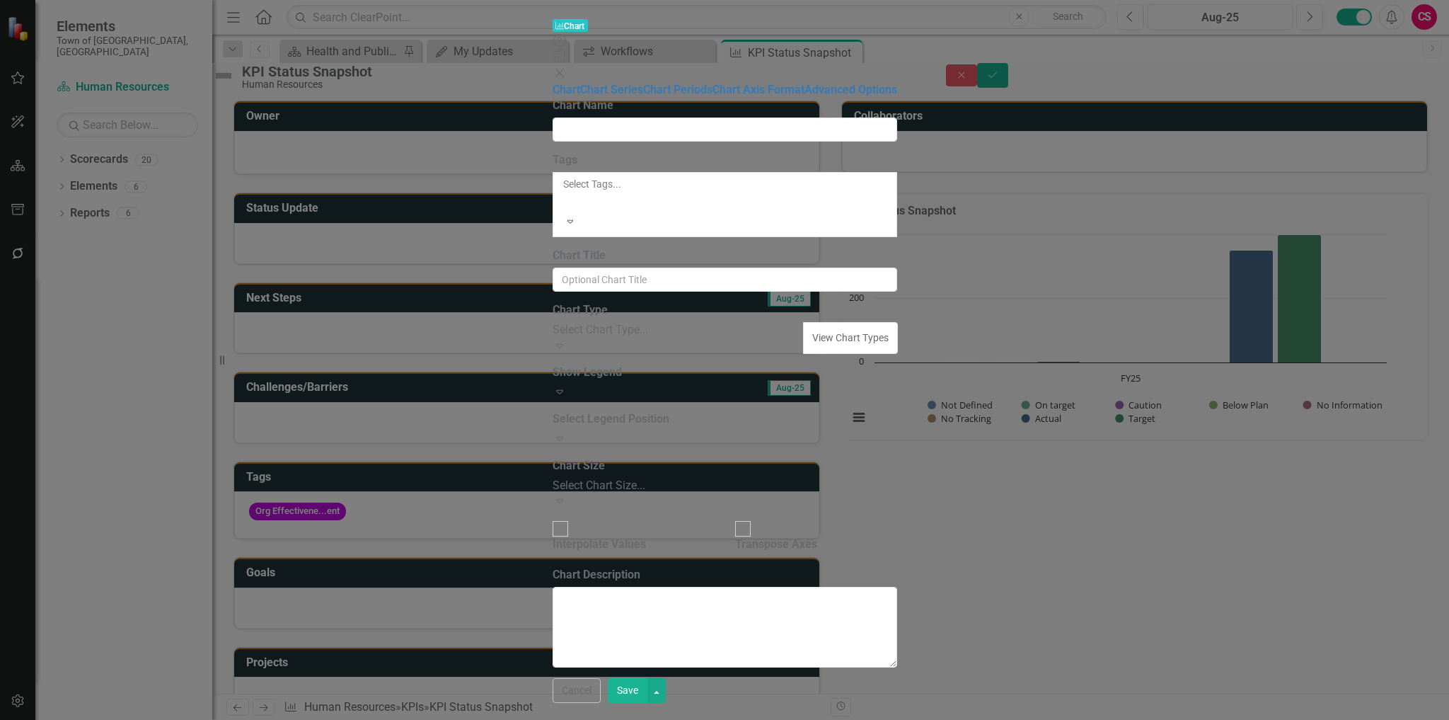
type input "KPI Status Snapshot"
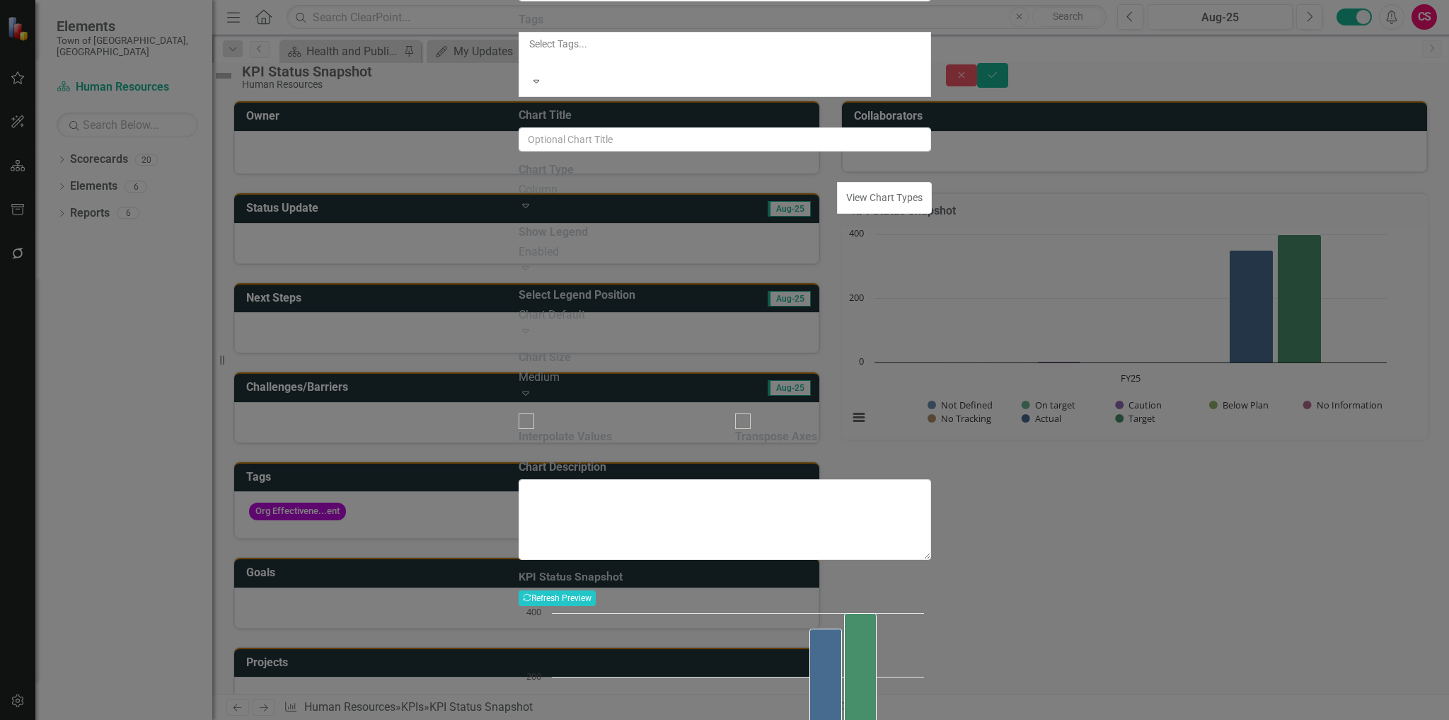
click at [633, 198] on div "Column" at bounding box center [679, 190] width 320 height 16
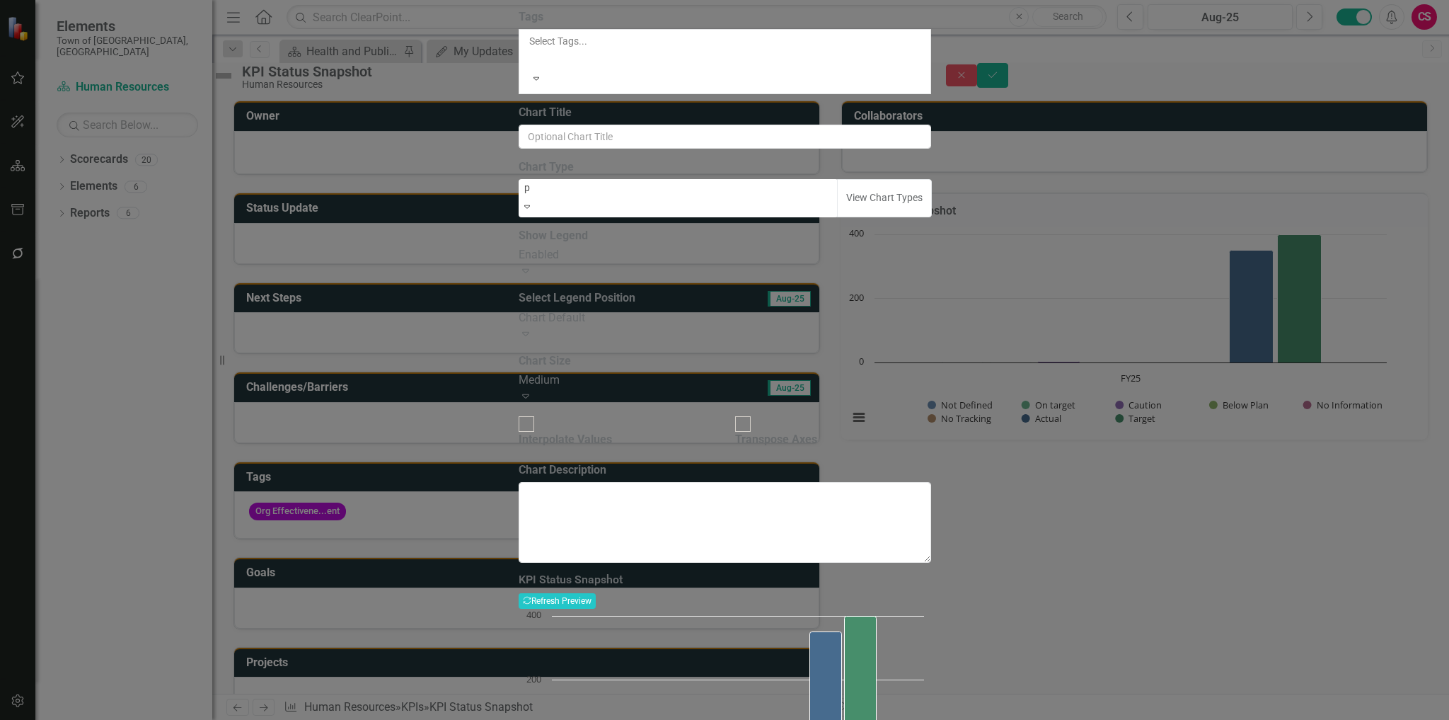
scroll to position [8, 0]
type input "pi"
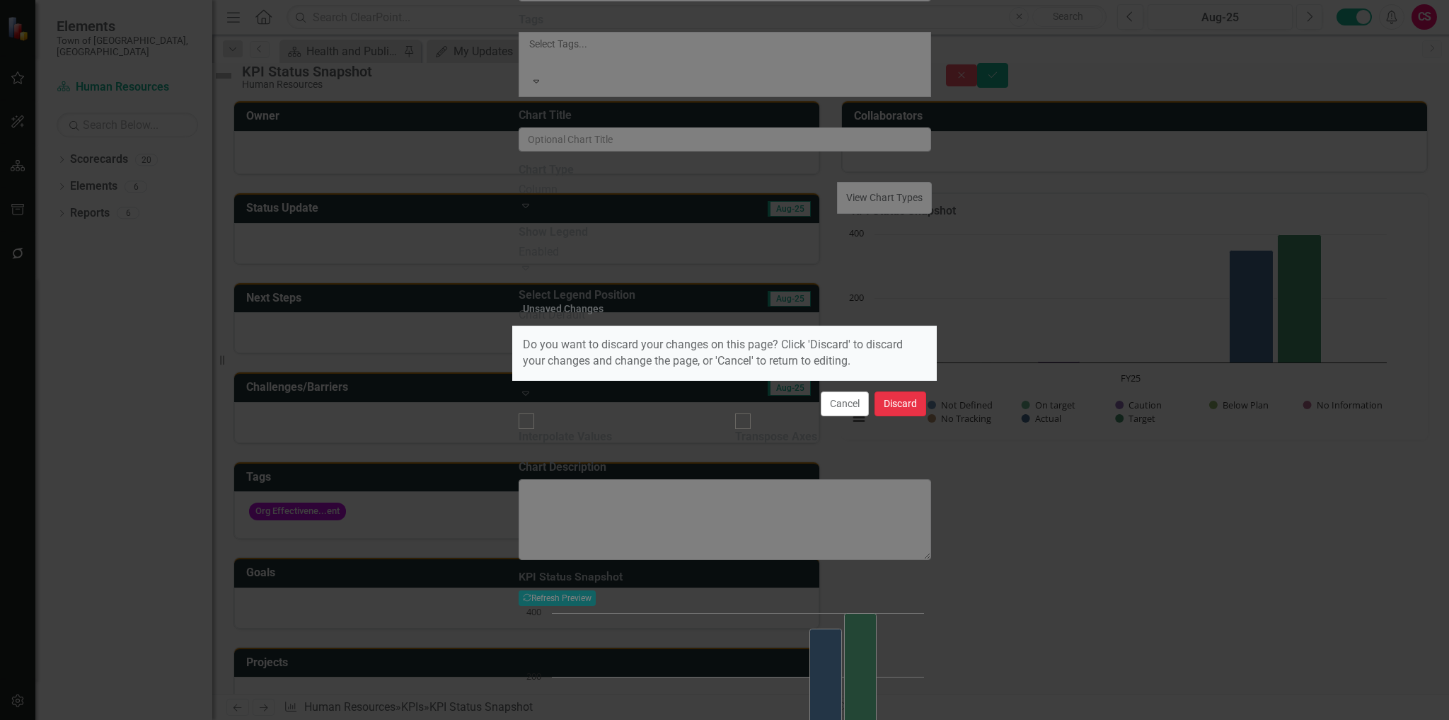
click at [906, 394] on button "Discard" at bounding box center [900, 403] width 52 height 25
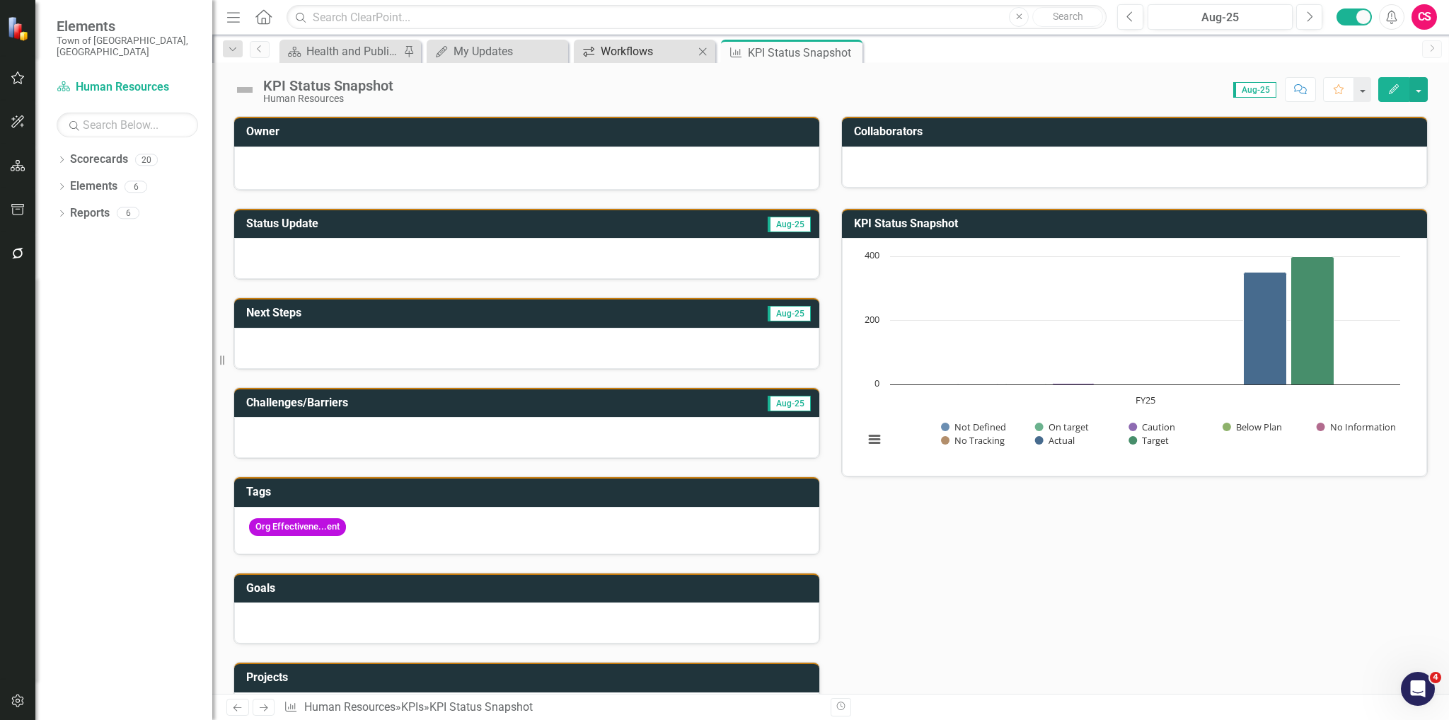
click at [623, 52] on div "Workflows" at bounding box center [647, 51] width 93 height 18
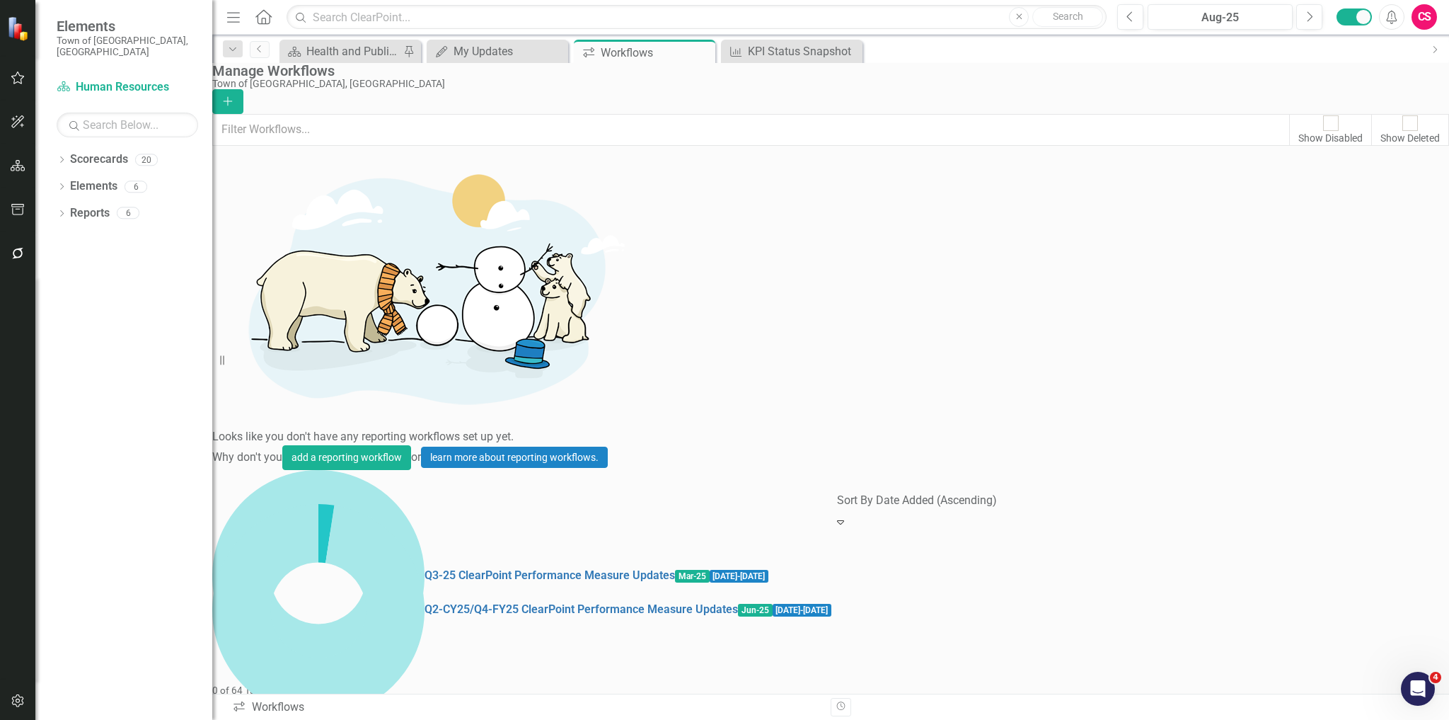
click at [695, 470] on div "Q3-25 ClearPoint Performance Measure Updates Mar-25 4/1/25 - 4/18/25 0 of 64 Ta…" at bounding box center [521, 504] width 619 height 68
